Goal: Communication & Community: Answer question/provide support

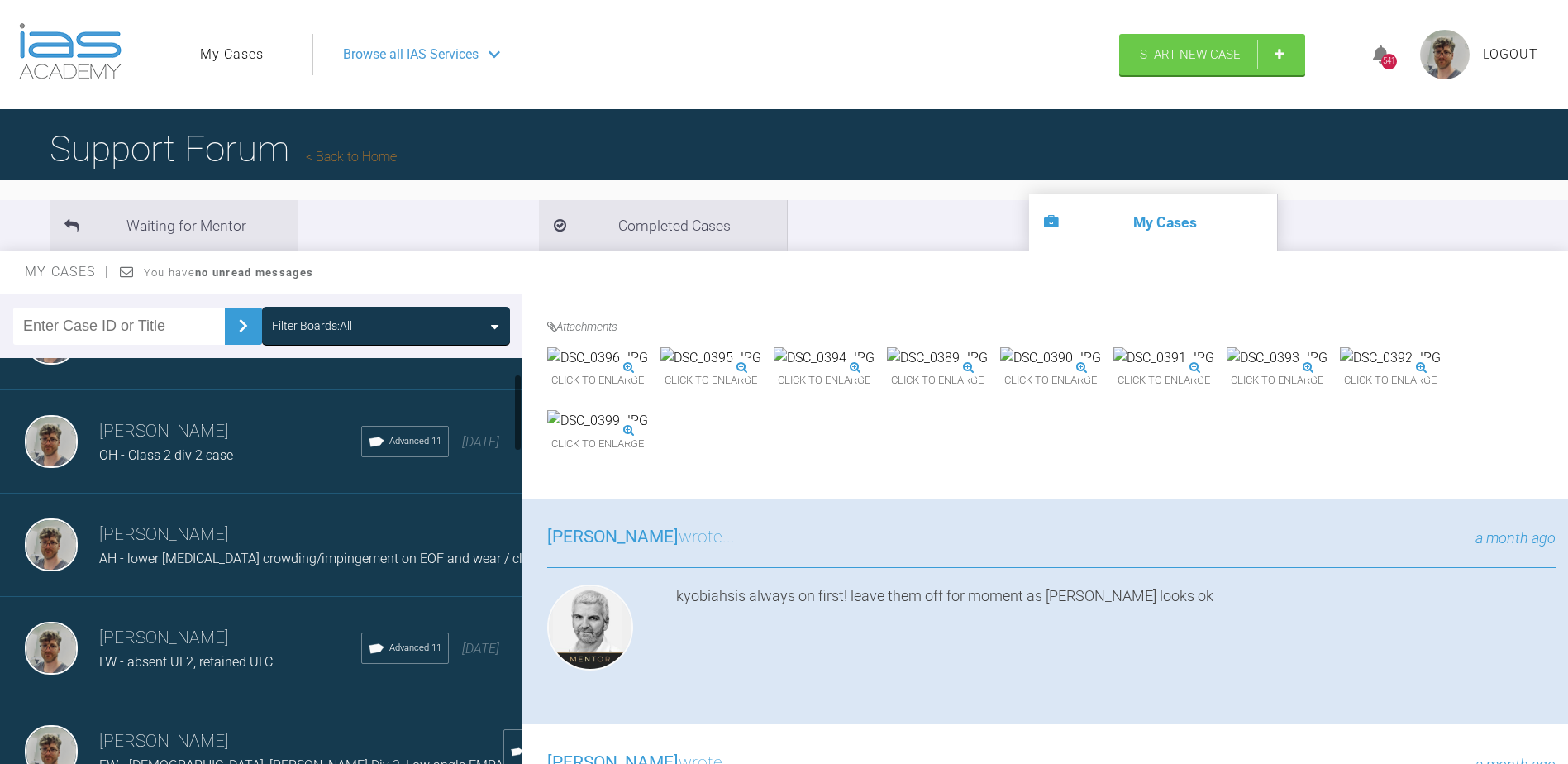
scroll to position [413, 0]
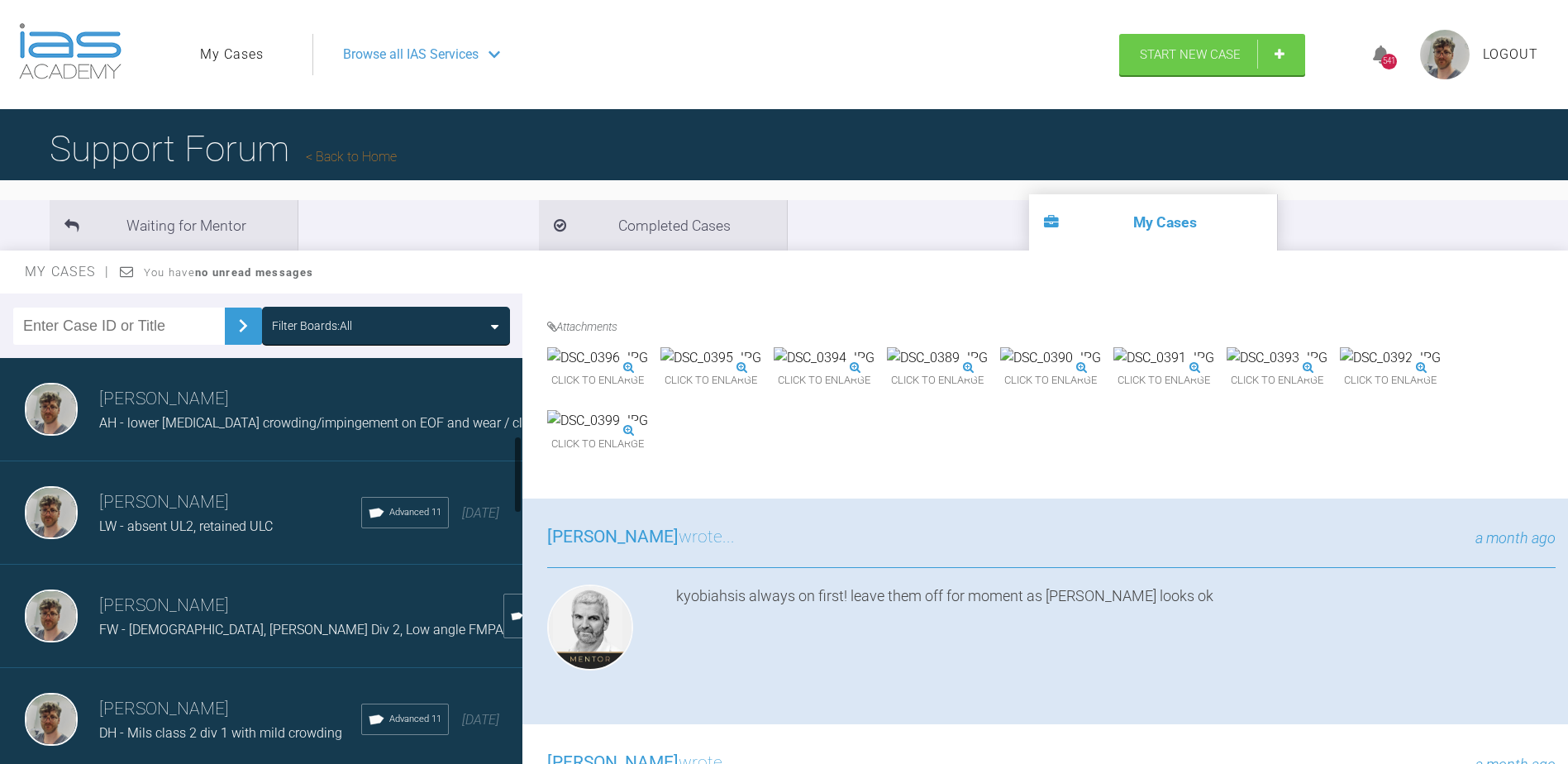
click at [254, 612] on h3 "[PERSON_NAME]" at bounding box center [301, 605] width 404 height 28
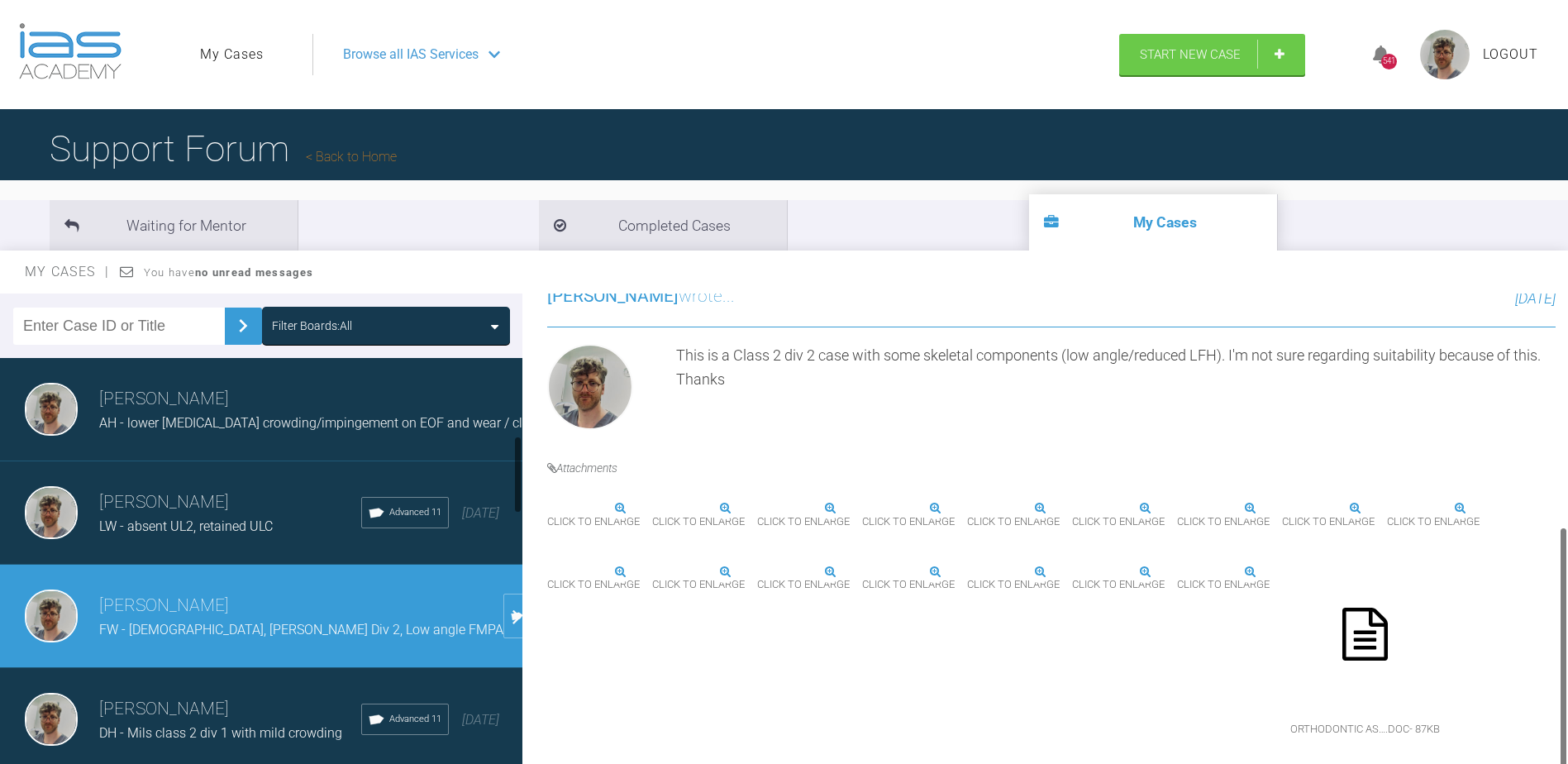
click at [239, 533] on span "LW - absent UL2, retained ULC" at bounding box center [186, 526] width 173 height 15
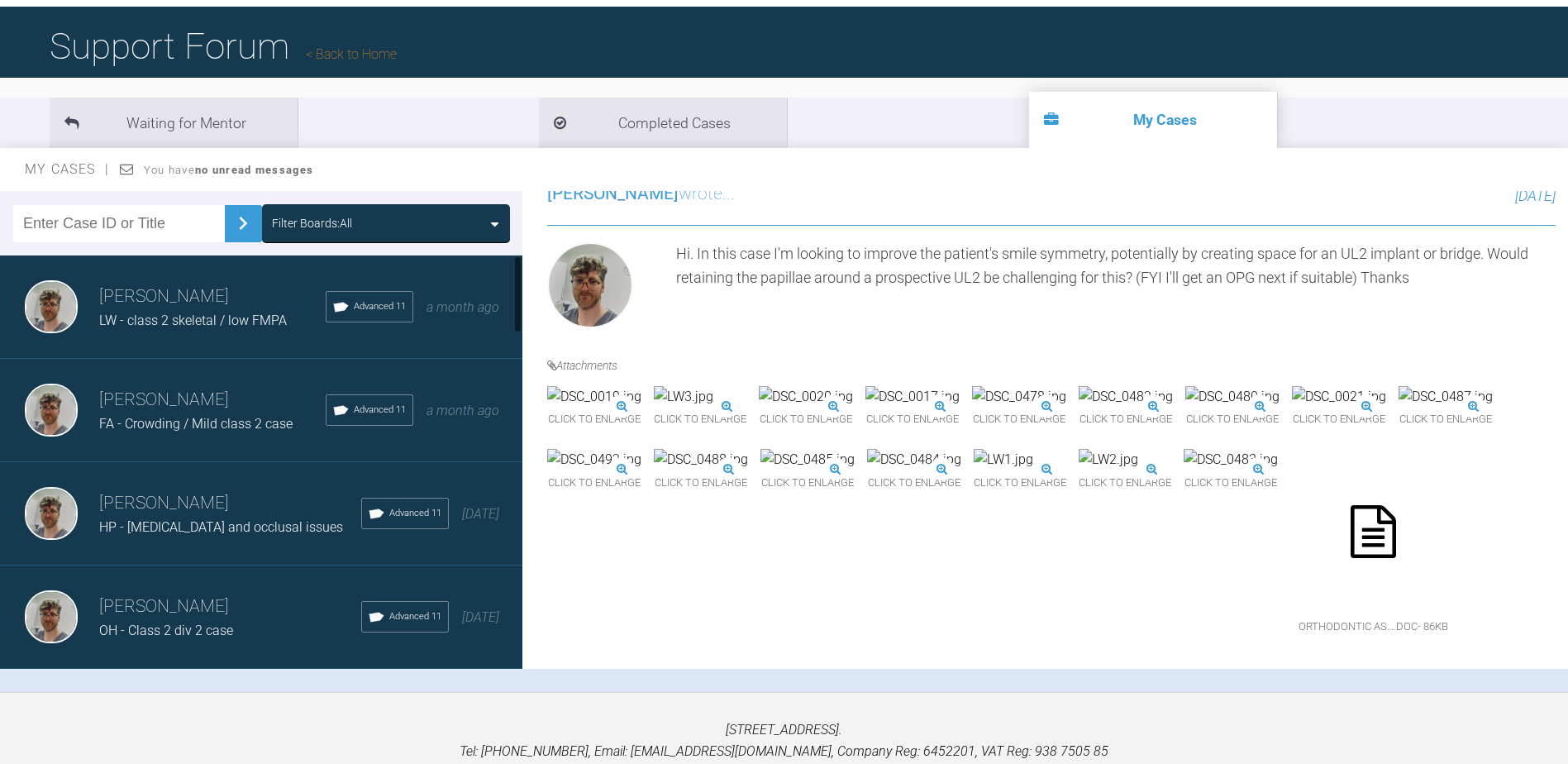
scroll to position [0, 0]
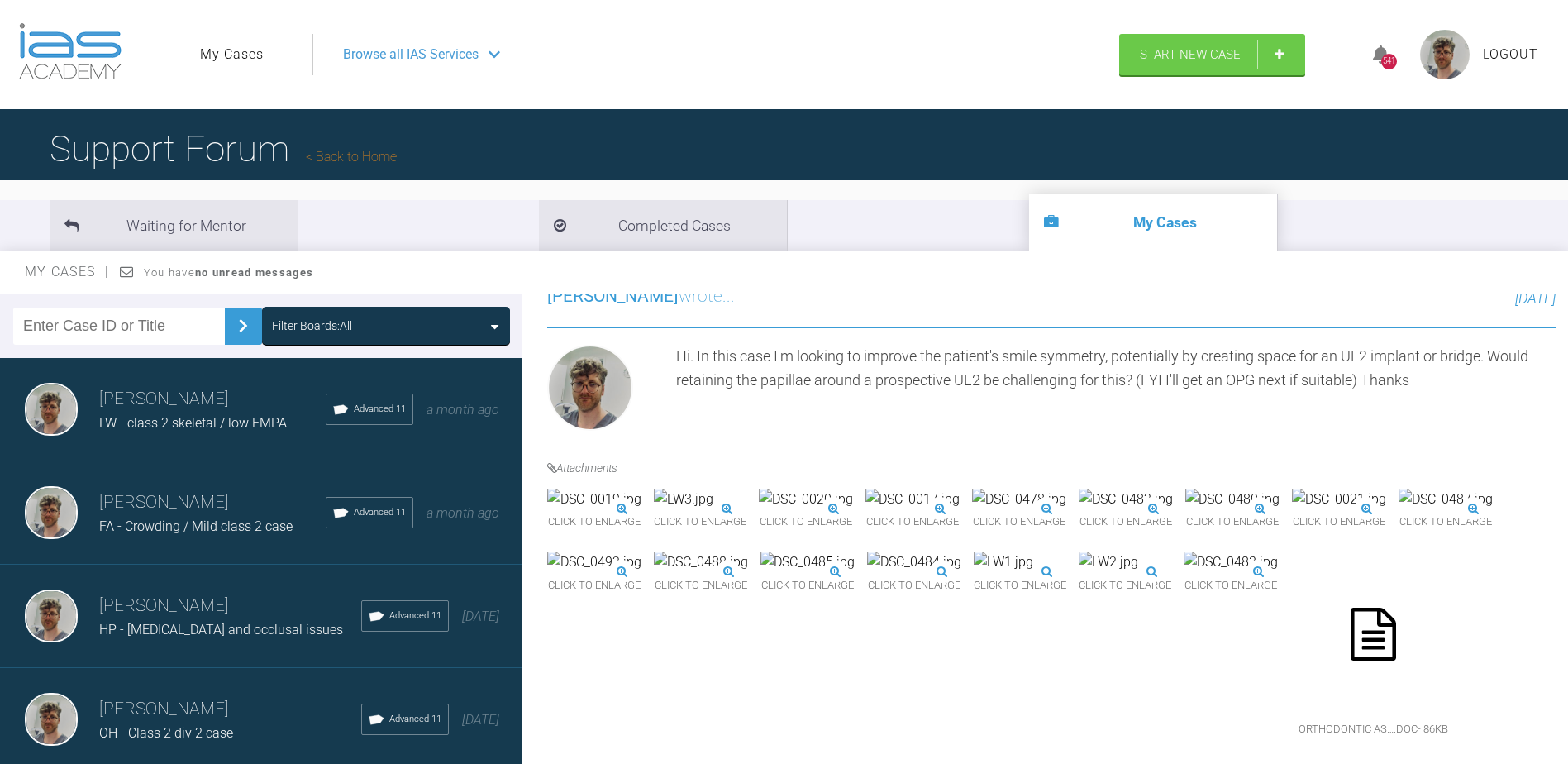
click at [223, 438] on div "[PERSON_NAME] LW - class 2 skeletal / low FMPA Advanced 11 a month ago" at bounding box center [267, 410] width 535 height 104
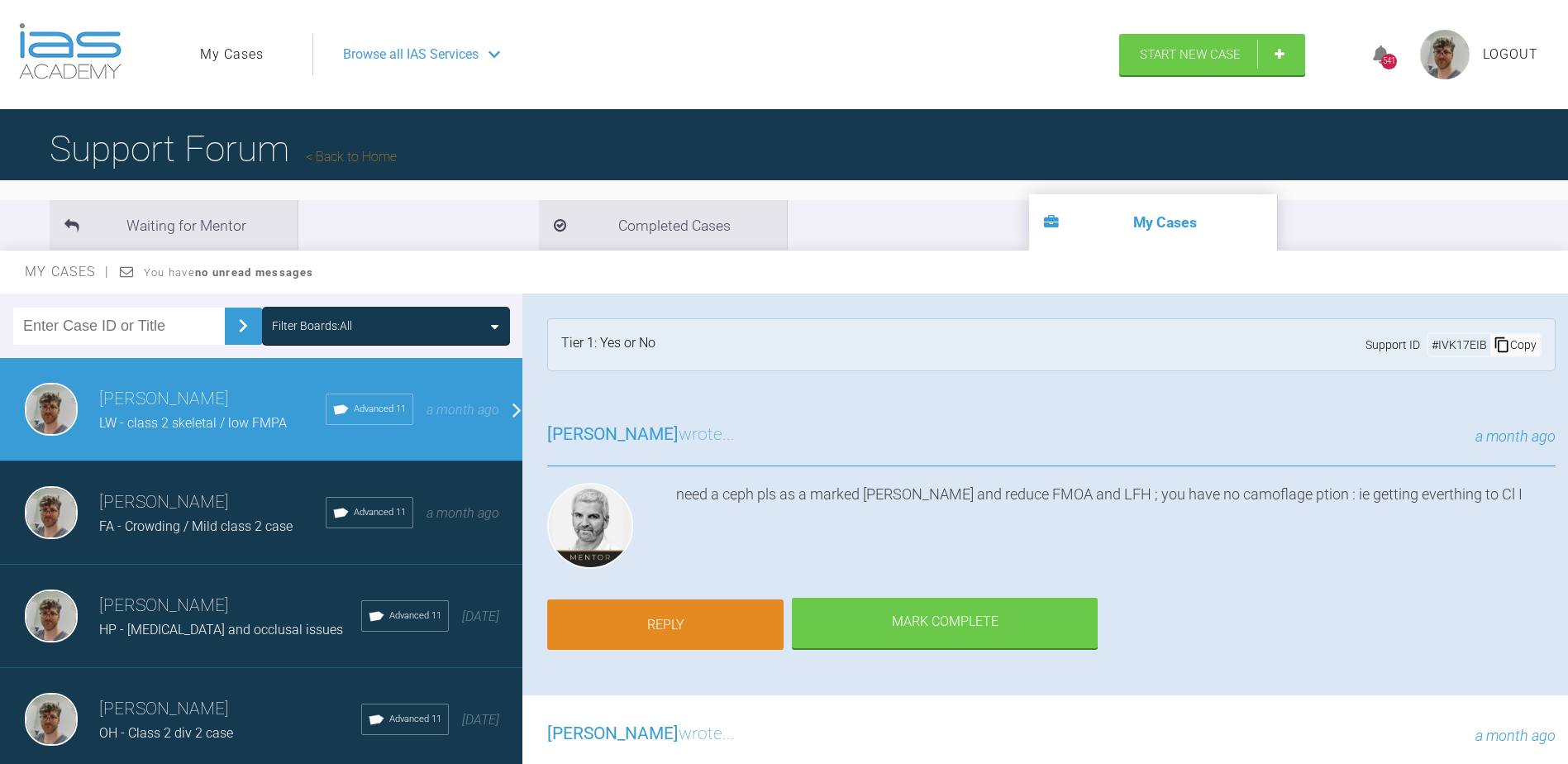
click at [697, 599] on link "Reply" at bounding box center [666, 624] width 236 height 51
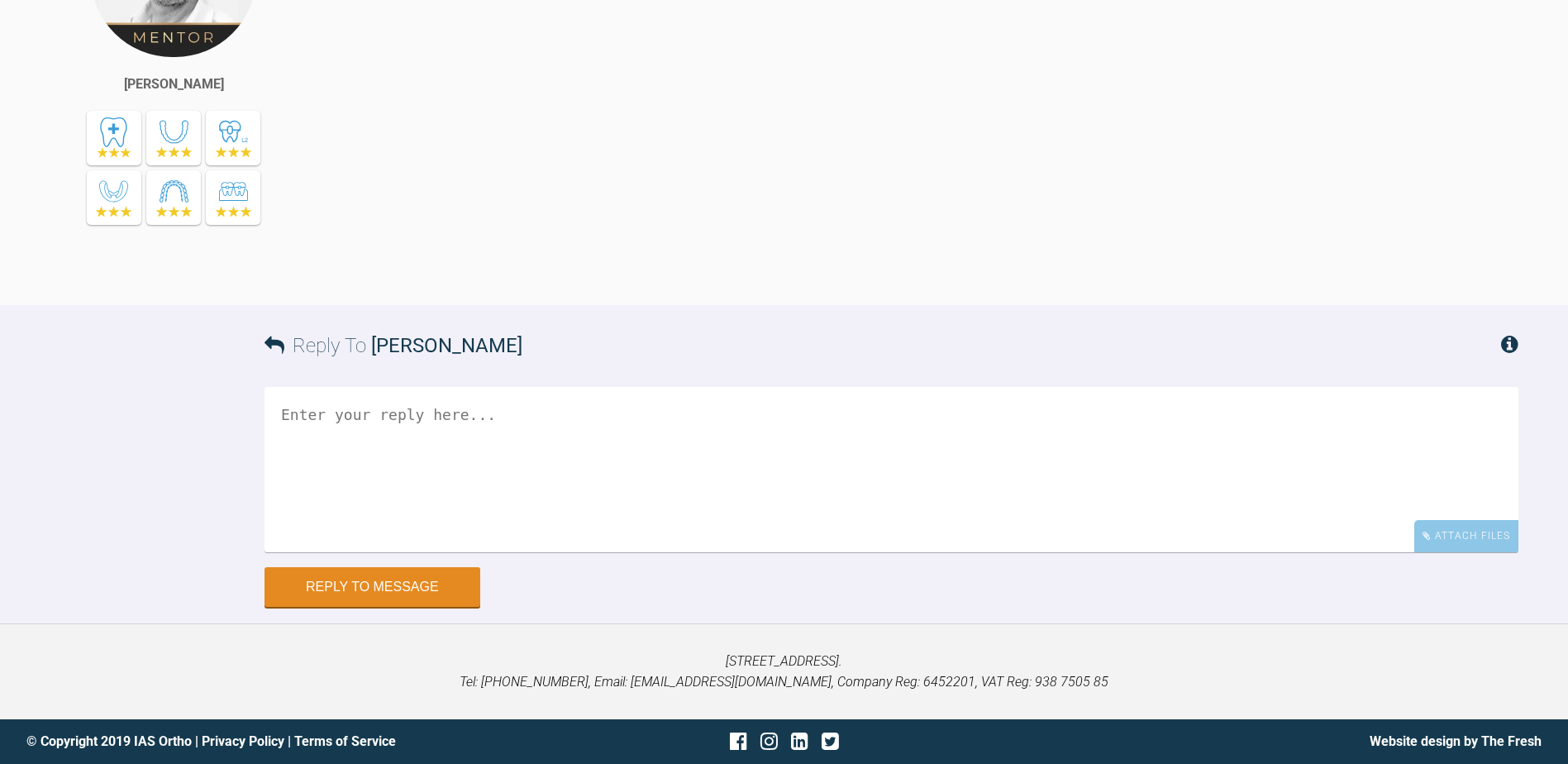
scroll to position [1431, 0]
click at [1446, 538] on div "Attach Files" at bounding box center [1466, 536] width 104 height 32
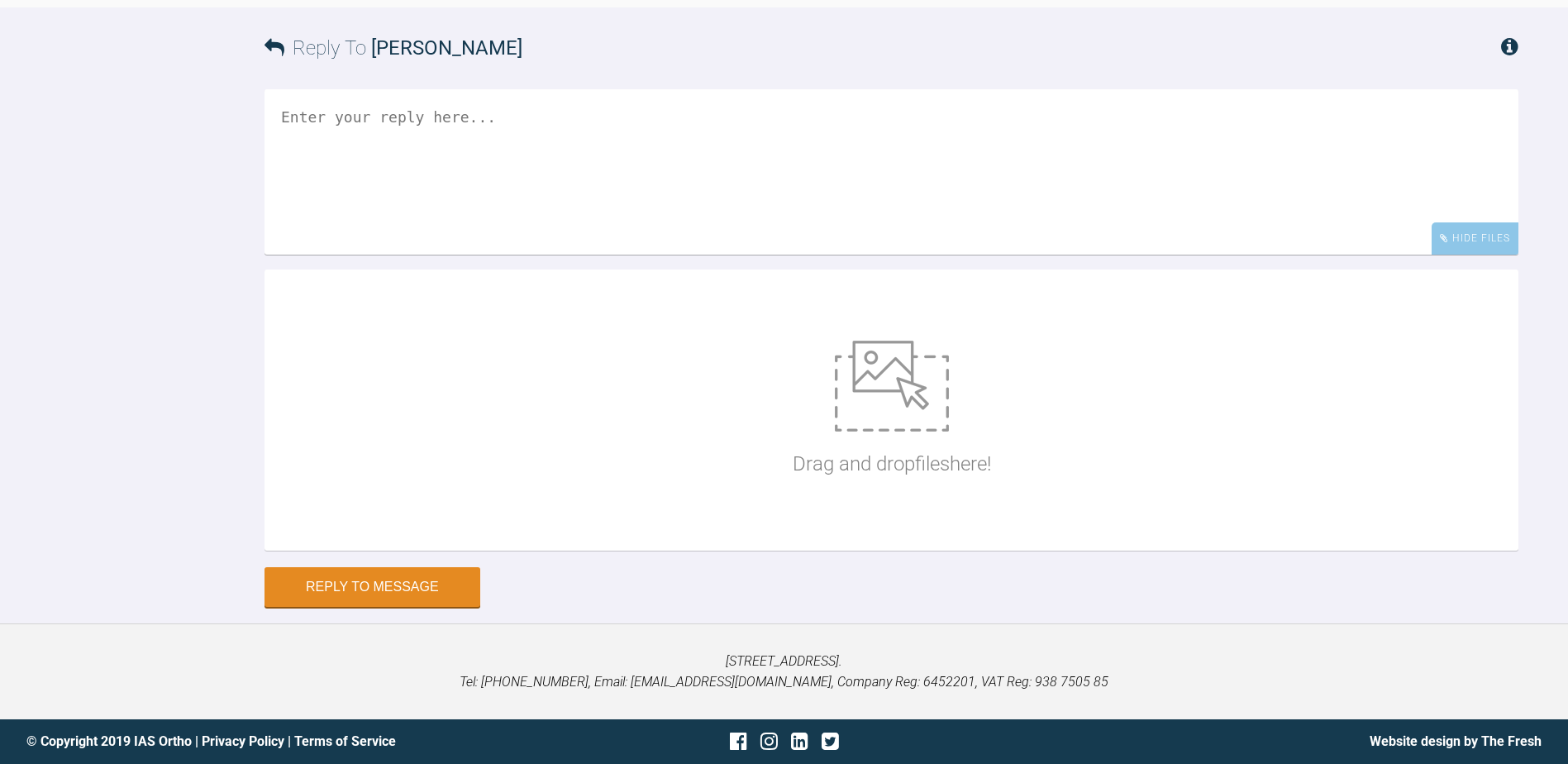
scroll to position [1728, 0]
click at [784, 390] on div "Drag and drop files here!" at bounding box center [891, 410] width 1254 height 281
type input "C:\fakepath\Levi.jpg"
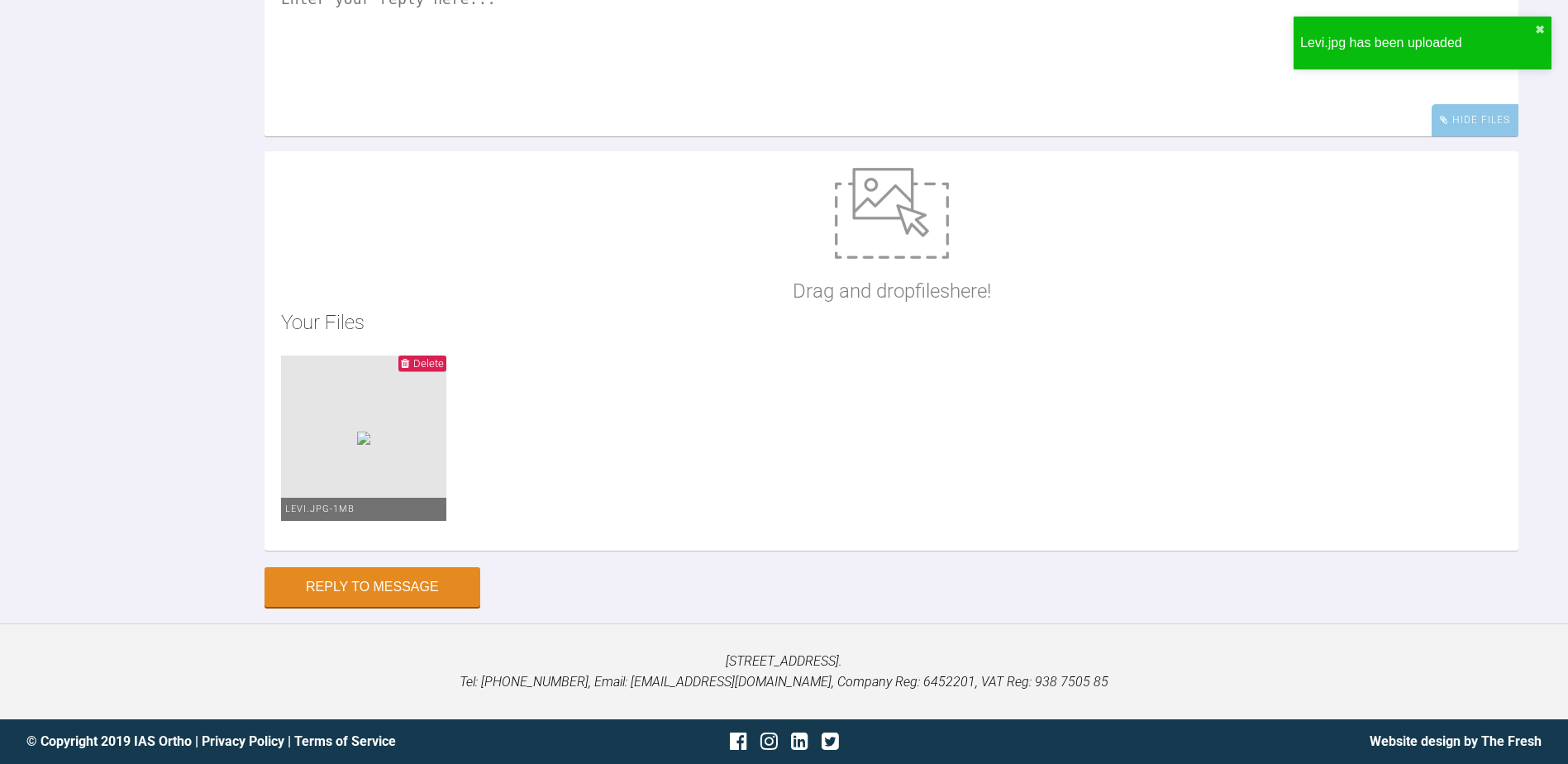
click at [477, 136] on textarea at bounding box center [891, 53] width 1254 height 165
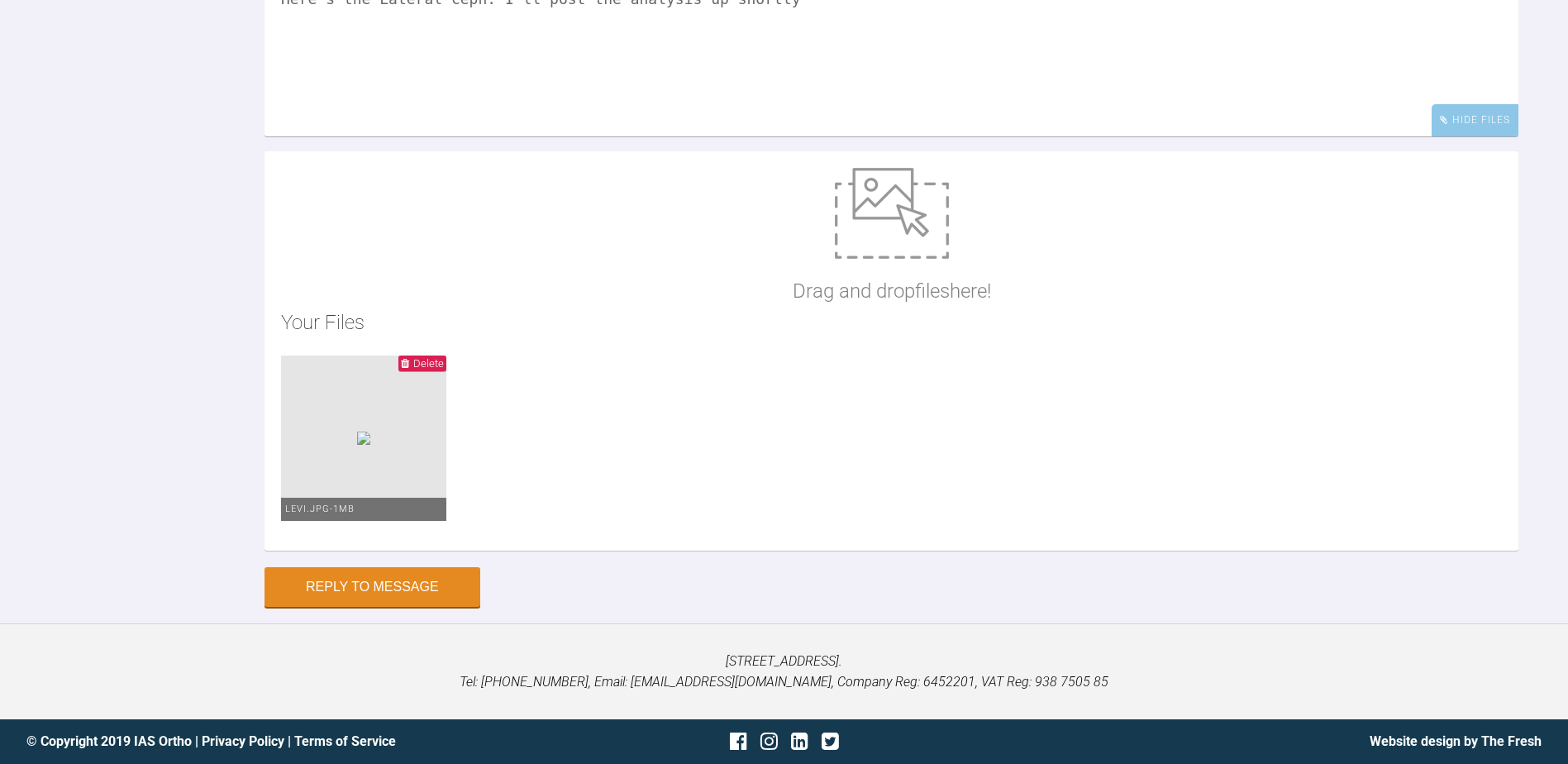
click at [384, 121] on textarea "Here's the Lateral ceph. I'll post the analysis up shortly" at bounding box center [891, 53] width 1254 height 165
type textarea "Here's the lateral ceph. I'll post the analysis up shortly"
click at [401, 608] on button "Reply to Message" at bounding box center [372, 588] width 216 height 40
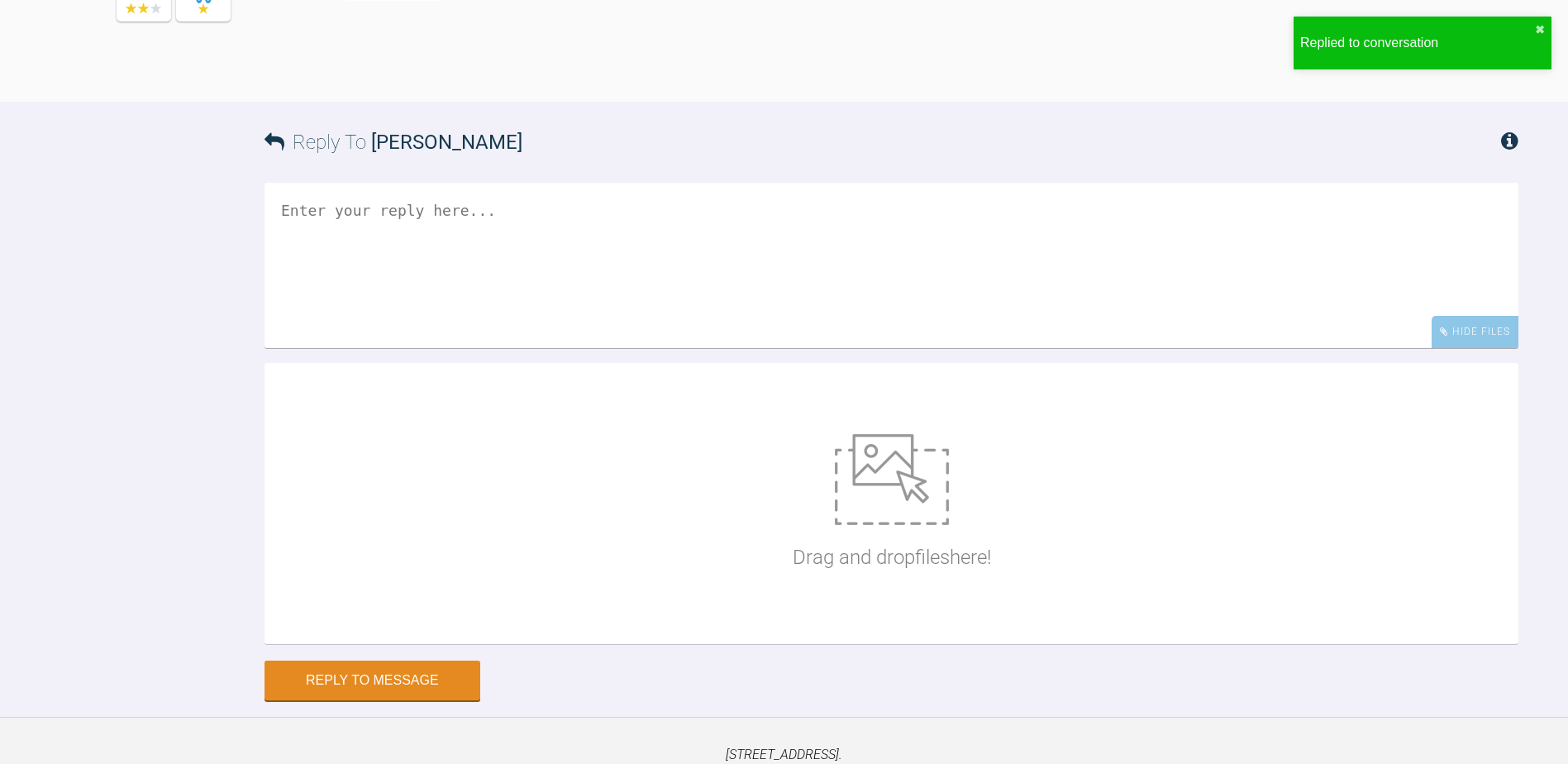
scroll to position [1745, 0]
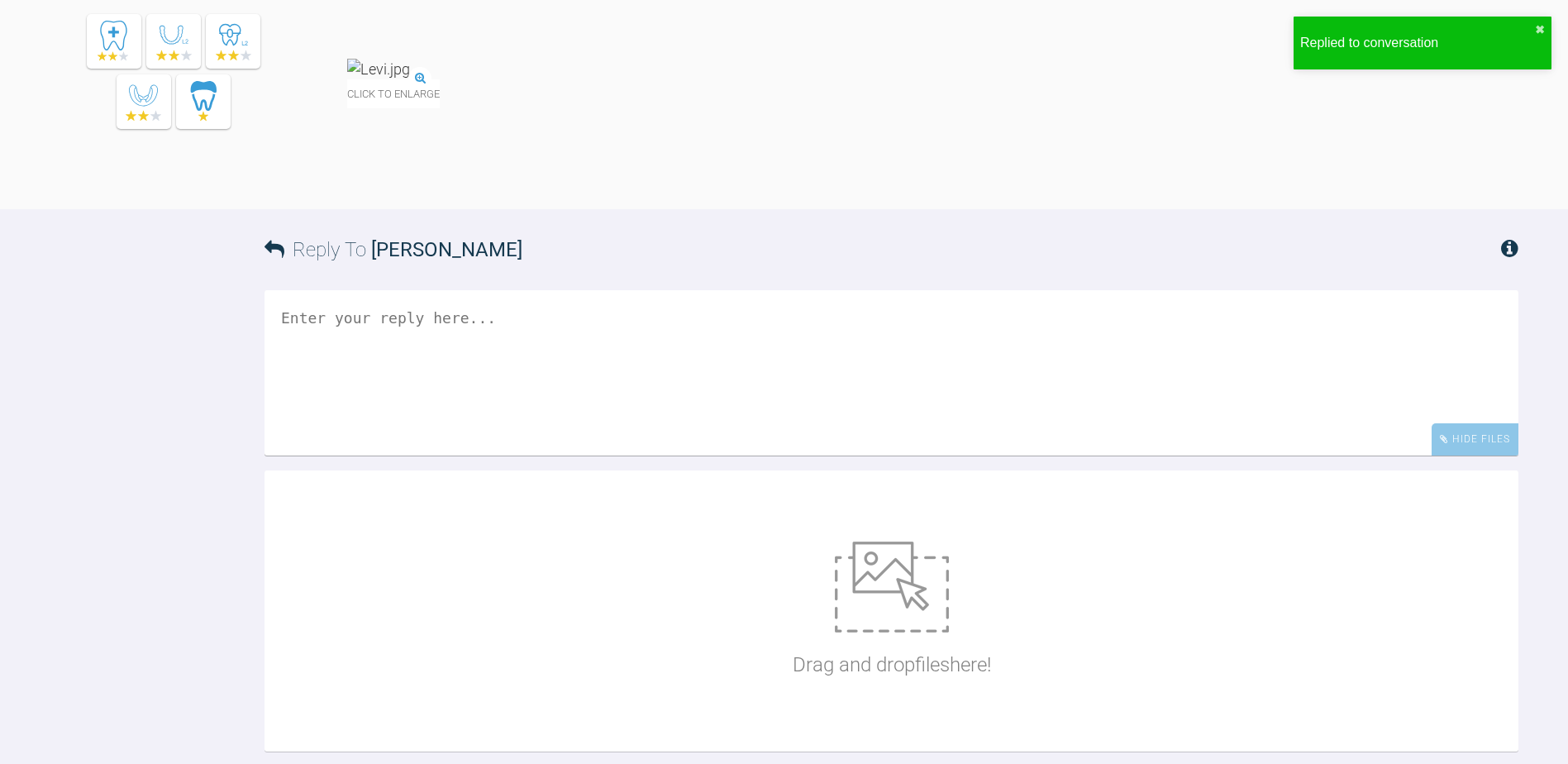
click at [410, 79] on img at bounding box center [379, 69] width 63 height 21
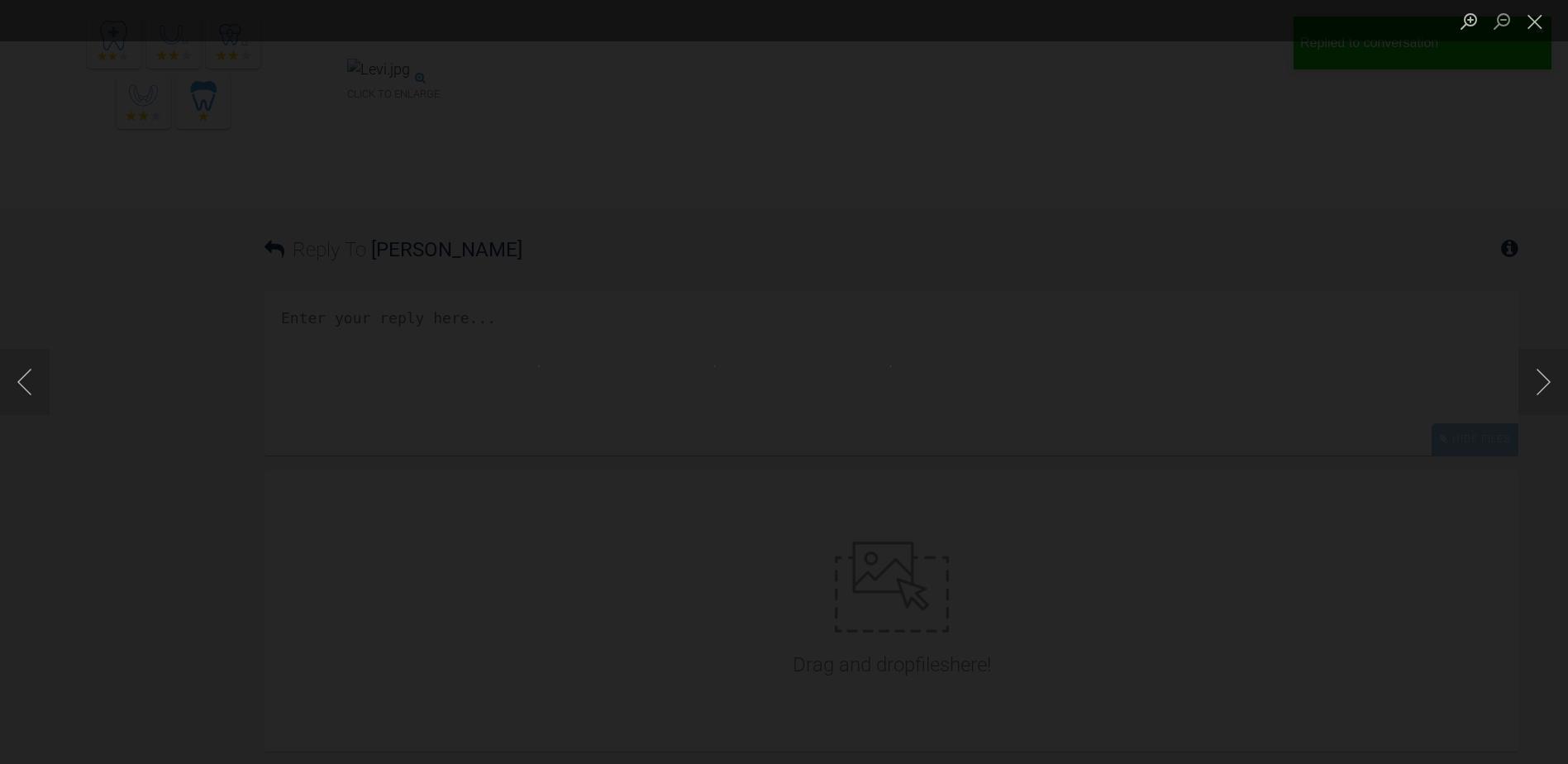
click at [576, 371] on div "Lightbox" at bounding box center [784, 382] width 1568 height 764
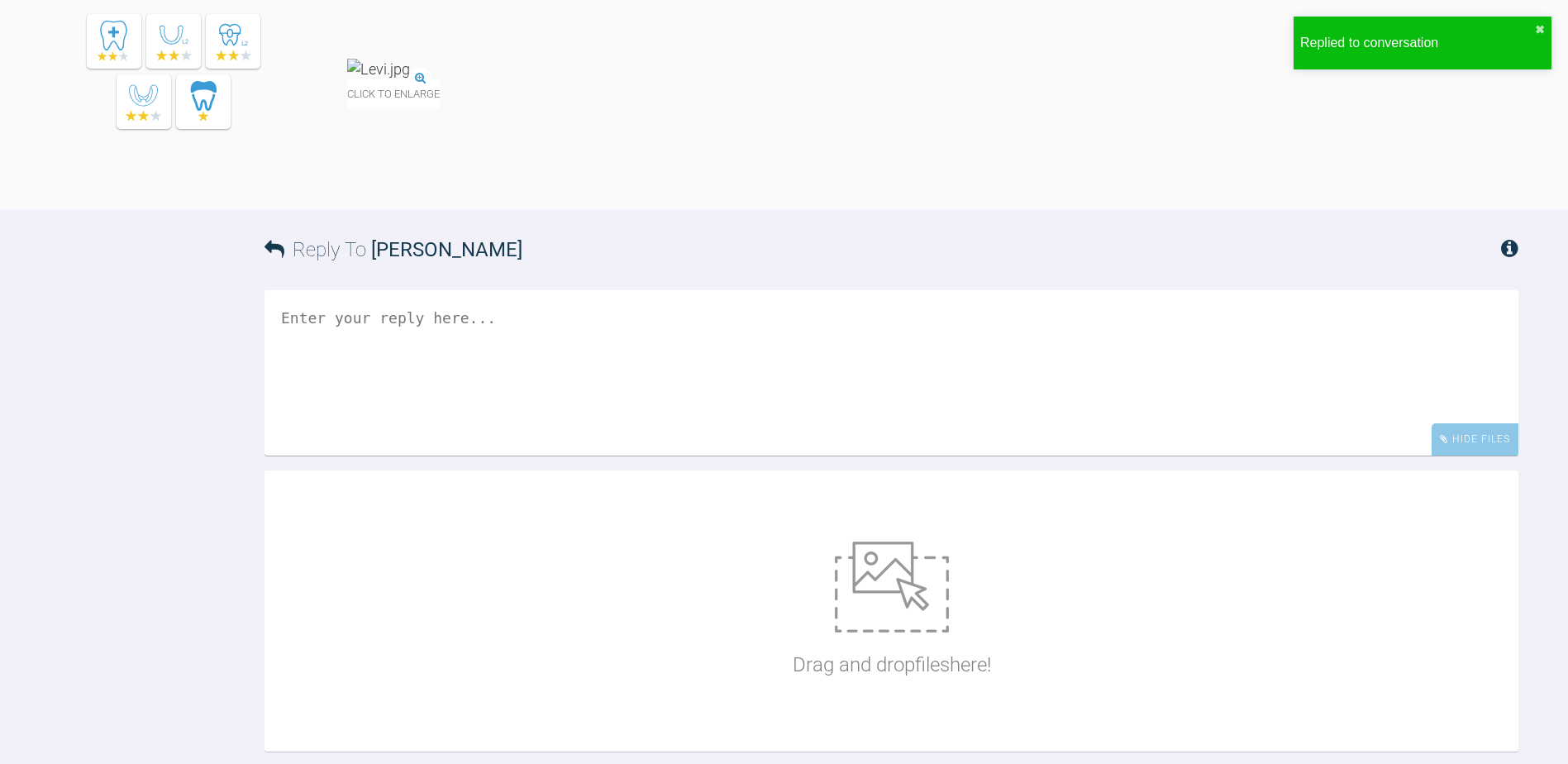
click at [549, 124] on div "Click to enlarge" at bounding box center [933, 91] width 1172 height 66
click at [410, 79] on img at bounding box center [379, 69] width 63 height 21
